Goal: Task Accomplishment & Management: Complete application form

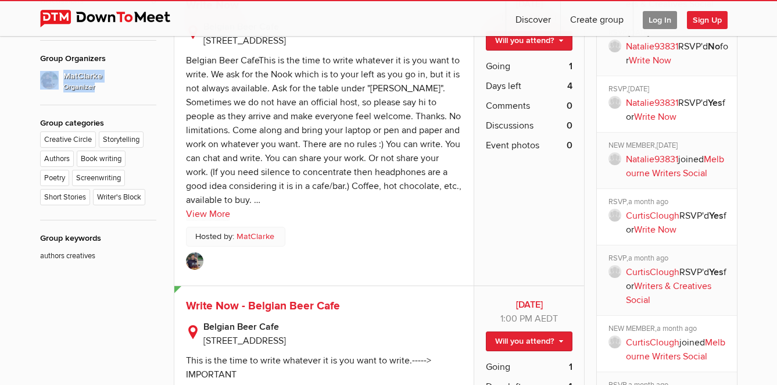
scroll to position [574, 0]
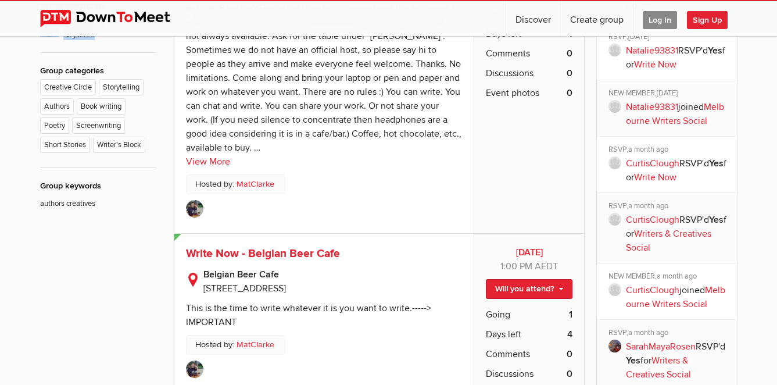
click at [698, 20] on span "Sign Up" at bounding box center [707, 20] width 41 height 18
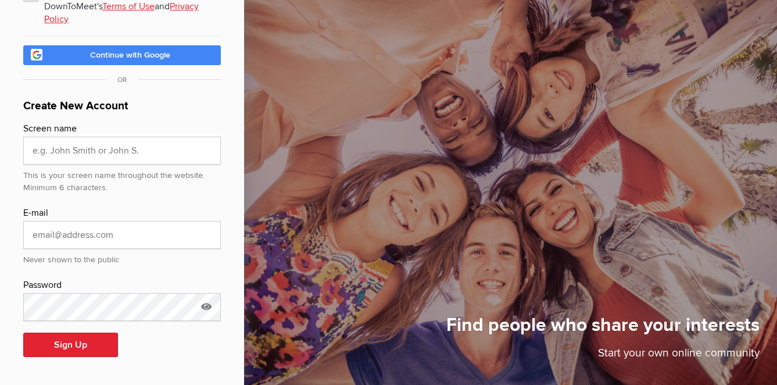
scroll to position [84, 0]
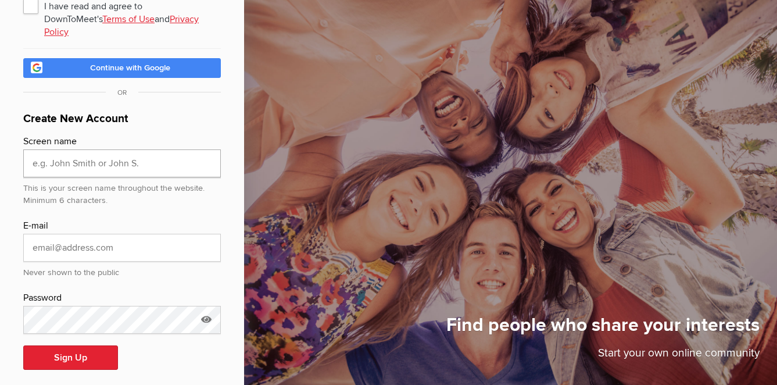
click at [126, 154] on input "text" at bounding box center [122, 163] width 198 height 28
type input "[PERSON_NAME]"
click at [94, 238] on input "email" at bounding box center [122, 248] width 198 height 28
type input "[EMAIL_ADDRESS][DOMAIN_NAME]"
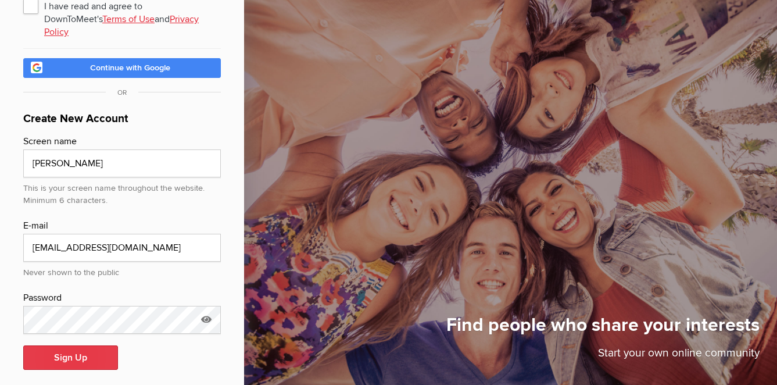
click at [57, 354] on button "Sign Up" at bounding box center [70, 357] width 95 height 24
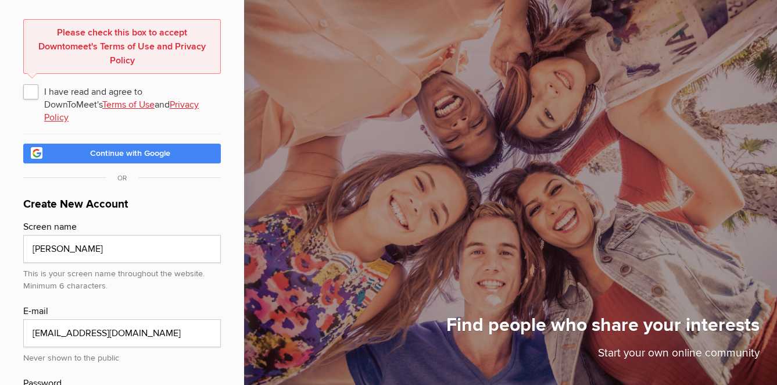
scroll to position [58, 0]
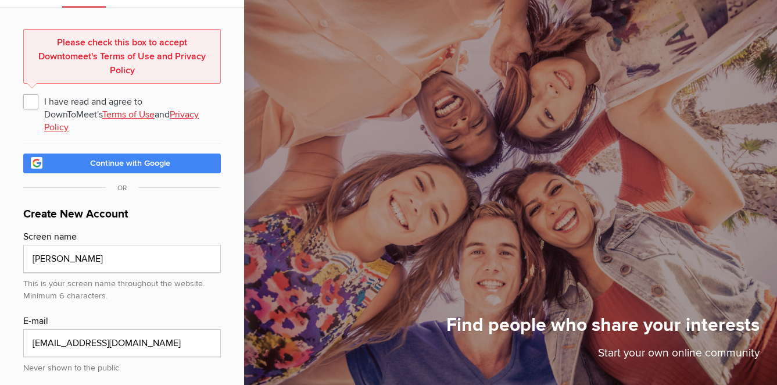
click at [33, 109] on span "I have read and agree to DownToMeet's Terms of Use and Privacy Policy" at bounding box center [122, 101] width 198 height 21
click at [23, 91] on input "I have read and agree to DownToMeet's Terms of Use and Privacy Policy" at bounding box center [23, 90] width 1 height 1
checkbox input "true"
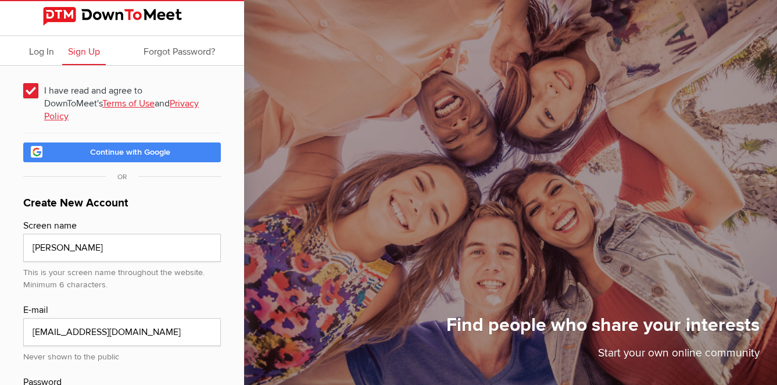
scroll to position [84, 0]
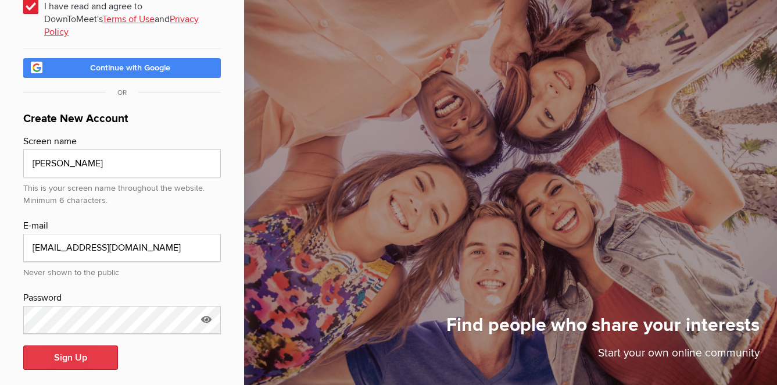
click at [58, 345] on button "Sign Up" at bounding box center [70, 357] width 95 height 24
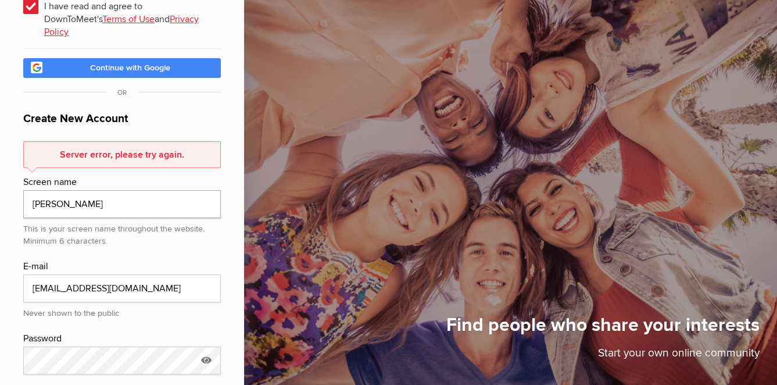
click at [148, 203] on input "[PERSON_NAME]" at bounding box center [122, 204] width 198 height 28
type input "L"
type input "[PERSON_NAME]"
click at [16, 179] on div "I have read and agree to DownToMeet's Terms of Use and Privacy Policy Continue …" at bounding box center [122, 209] width 244 height 457
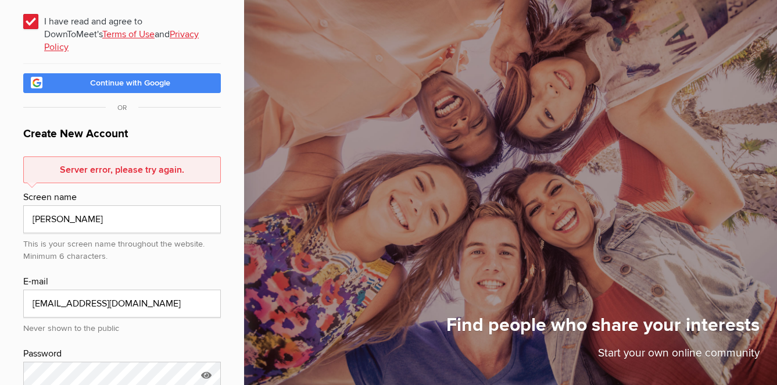
scroll to position [125, 0]
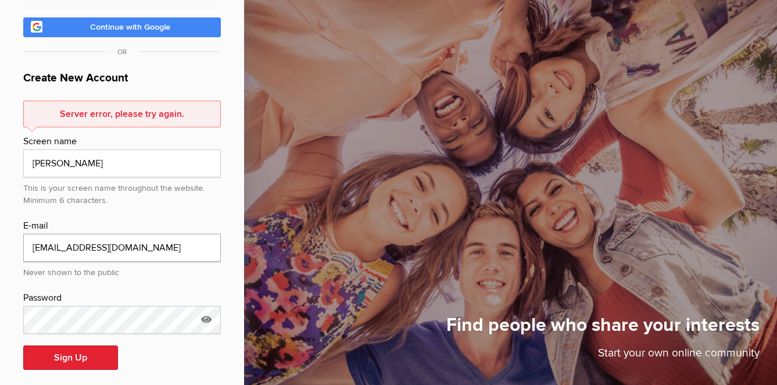
click at [132, 240] on input "[EMAIL_ADDRESS][DOMAIN_NAME]" at bounding box center [122, 248] width 198 height 28
click at [144, 195] on form "Server error, please try again. Screen name [PERSON_NAME] This is your screen n…" at bounding box center [122, 242] width 198 height 283
click at [72, 345] on button "Sign Up" at bounding box center [70, 357] width 95 height 24
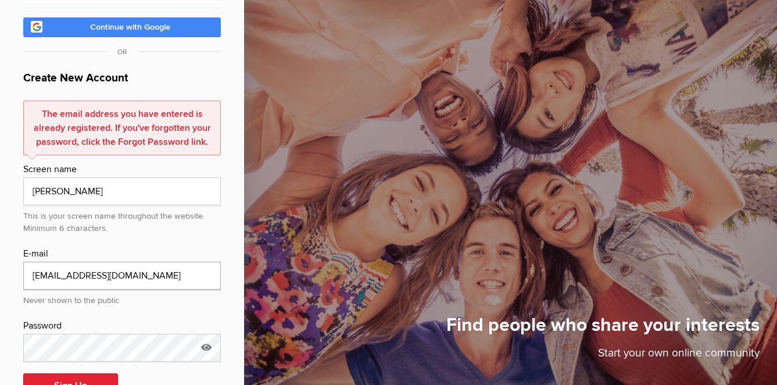
click at [84, 271] on input "[EMAIL_ADDRESS][DOMAIN_NAME]" at bounding box center [122, 275] width 198 height 28
click at [147, 205] on div "This is your screen name throughout the website. Minimum 6 characters." at bounding box center [122, 220] width 198 height 30
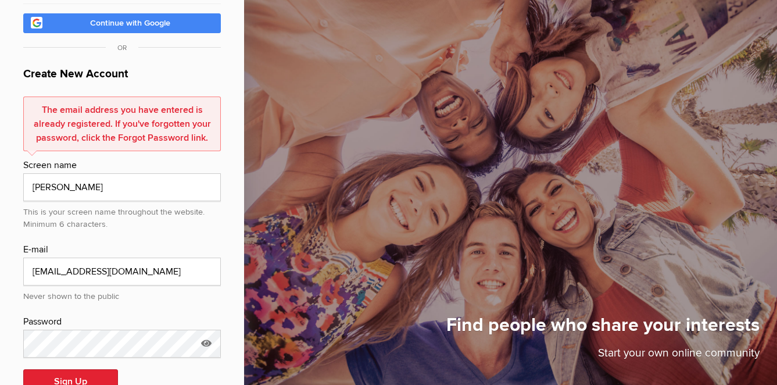
scroll to position [153, 0]
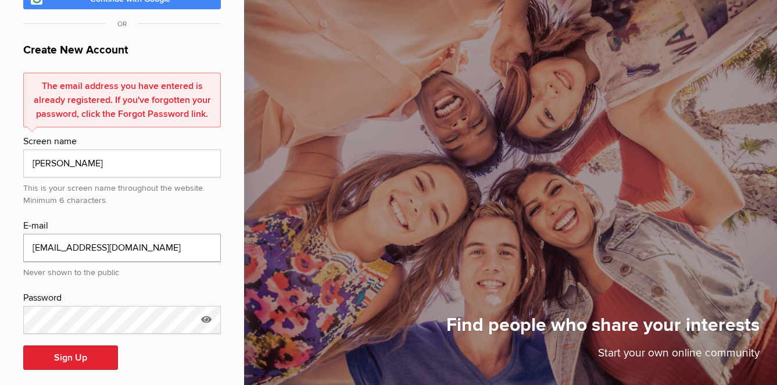
click at [138, 244] on input "[EMAIL_ADDRESS][DOMAIN_NAME]" at bounding box center [122, 248] width 198 height 28
type input "[EMAIL_ADDRESS][DOMAIN_NAME]"
click at [162, 218] on div "E-mail" at bounding box center [122, 225] width 198 height 15
click at [80, 349] on button "Sign Up" at bounding box center [70, 357] width 95 height 24
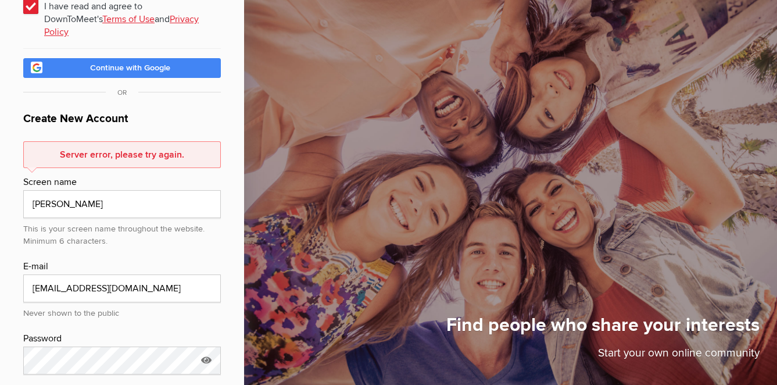
scroll to position [125, 0]
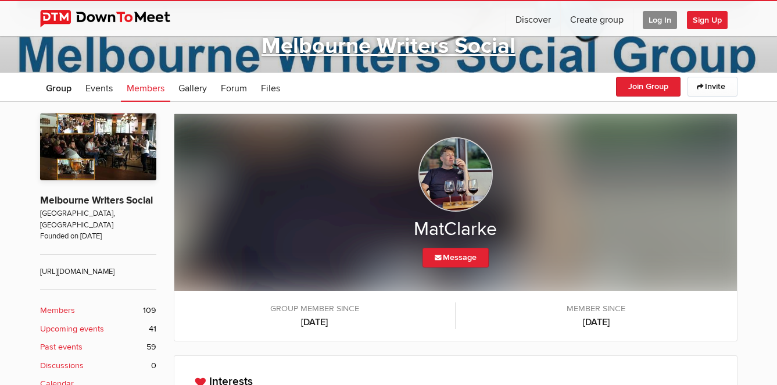
scroll to position [325, 0]
